Goal: Download file/media

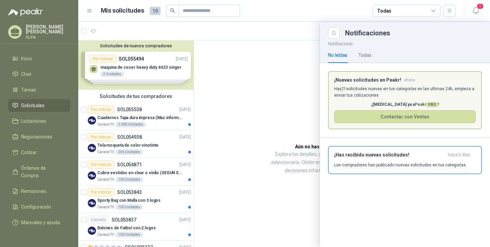
scroll to position [69, 0]
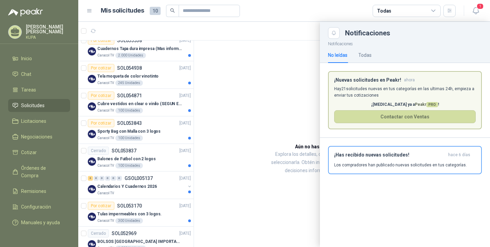
drag, startPoint x: 193, startPoint y: 82, endPoint x: 193, endPoint y: 50, distance: 31.6
click at [193, 50] on div at bounding box center [283, 134] width 411 height 225
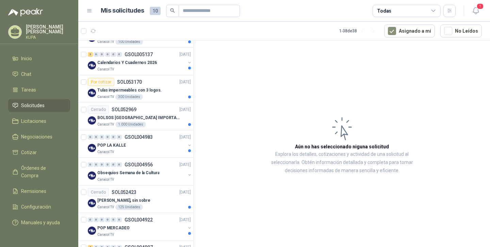
scroll to position [197, 0]
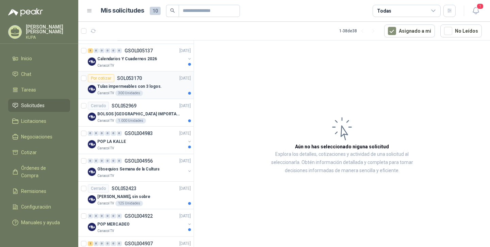
click at [151, 89] on p "Tulas impermeables con 3 logos." at bounding box center [129, 86] width 64 height 6
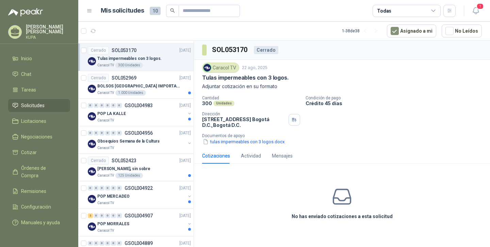
scroll to position [225, 0]
click at [166, 91] on div "Caracol TV 1.000 Unidades" at bounding box center [143, 92] width 93 height 5
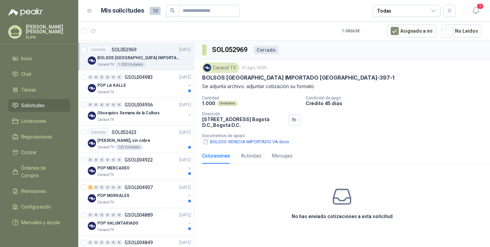
scroll to position [263, 0]
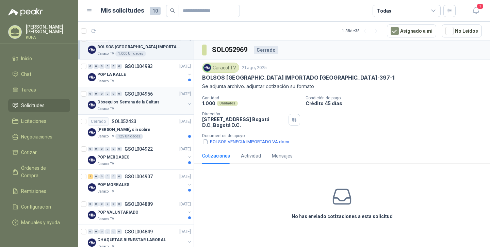
click at [154, 101] on p "Obsequios Semana de la Cultura" at bounding box center [128, 102] width 62 height 6
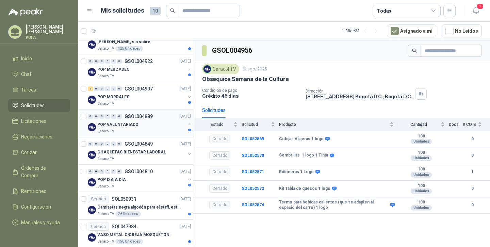
scroll to position [352, 0]
click at [148, 153] on p "CHAQUETAS BIENESTAR LABORAL" at bounding box center [131, 151] width 69 height 6
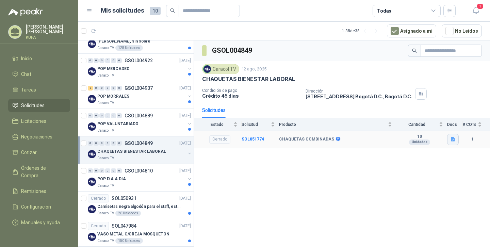
click at [454, 141] on icon "button" at bounding box center [452, 139] width 4 height 4
click at [430, 125] on button "cotización chaquetas.docx" at bounding box center [422, 124] width 63 height 7
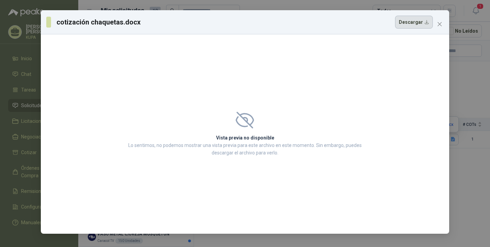
click at [415, 22] on button "Descargar" at bounding box center [414, 22] width 38 height 13
